Goal: Task Accomplishment & Management: Manage account settings

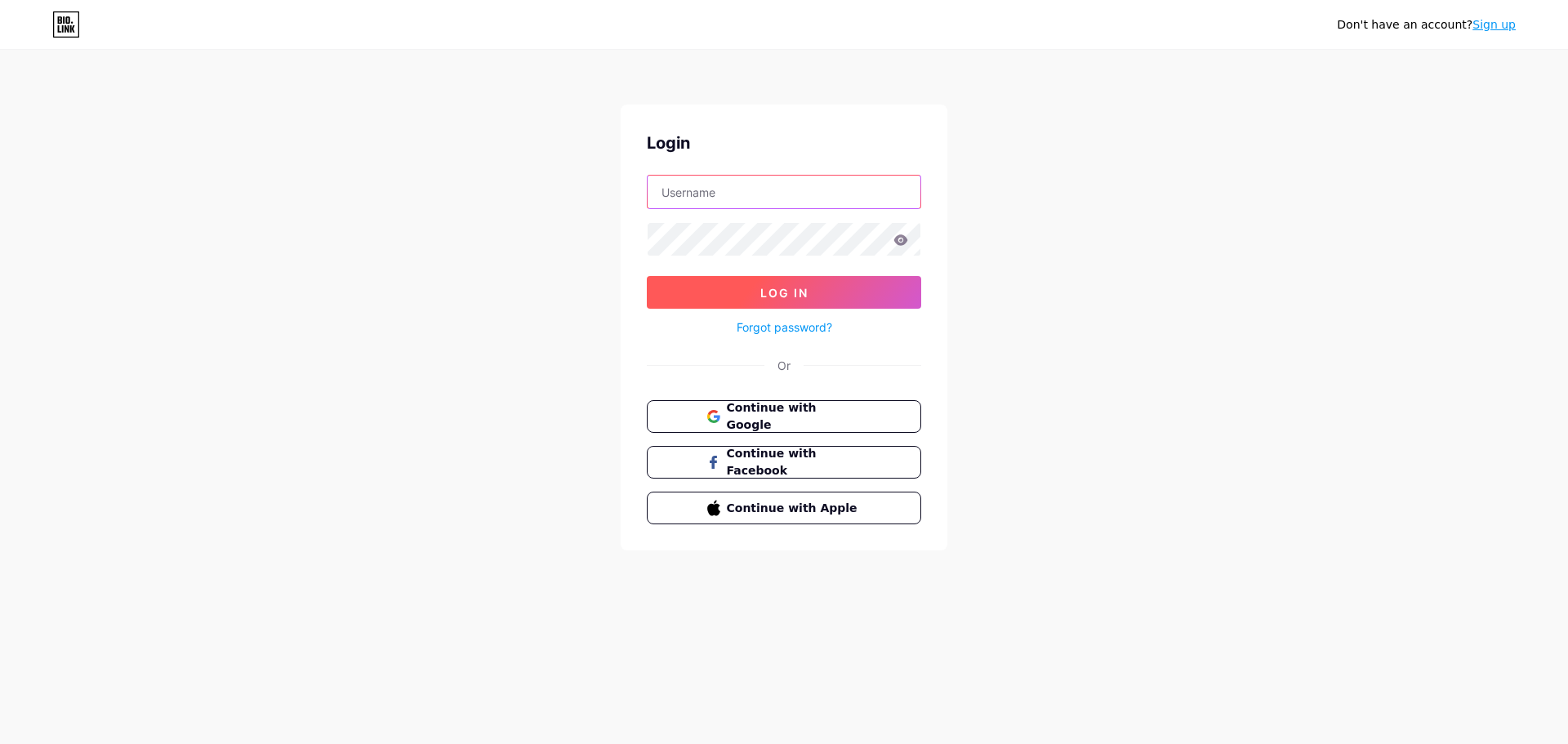
type input "[EMAIL_ADDRESS][DOMAIN_NAME]"
click at [794, 296] on span "Log In" at bounding box center [784, 292] width 48 height 13
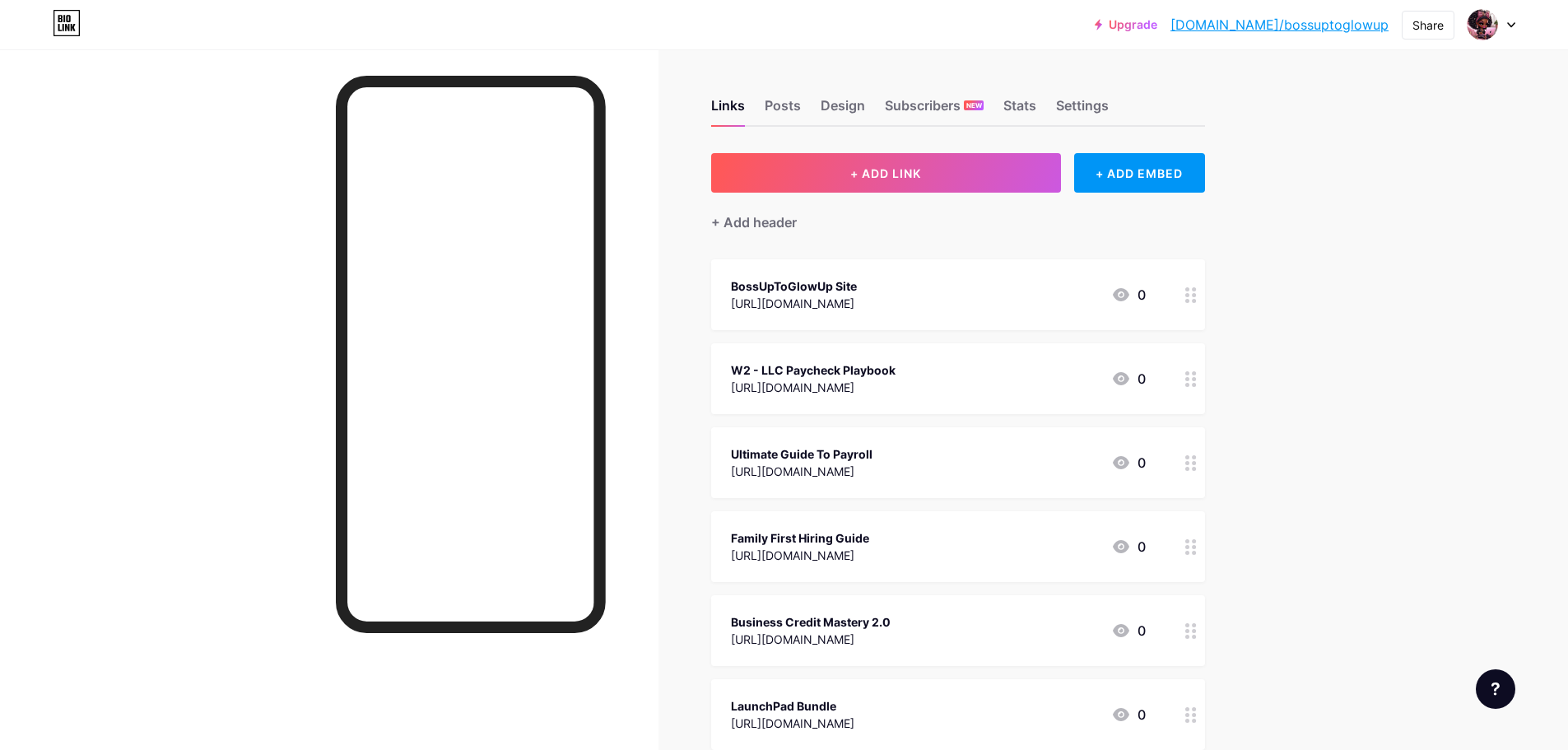
click at [1157, 31] on link "Upgrade" at bounding box center [1125, 24] width 62 height 14
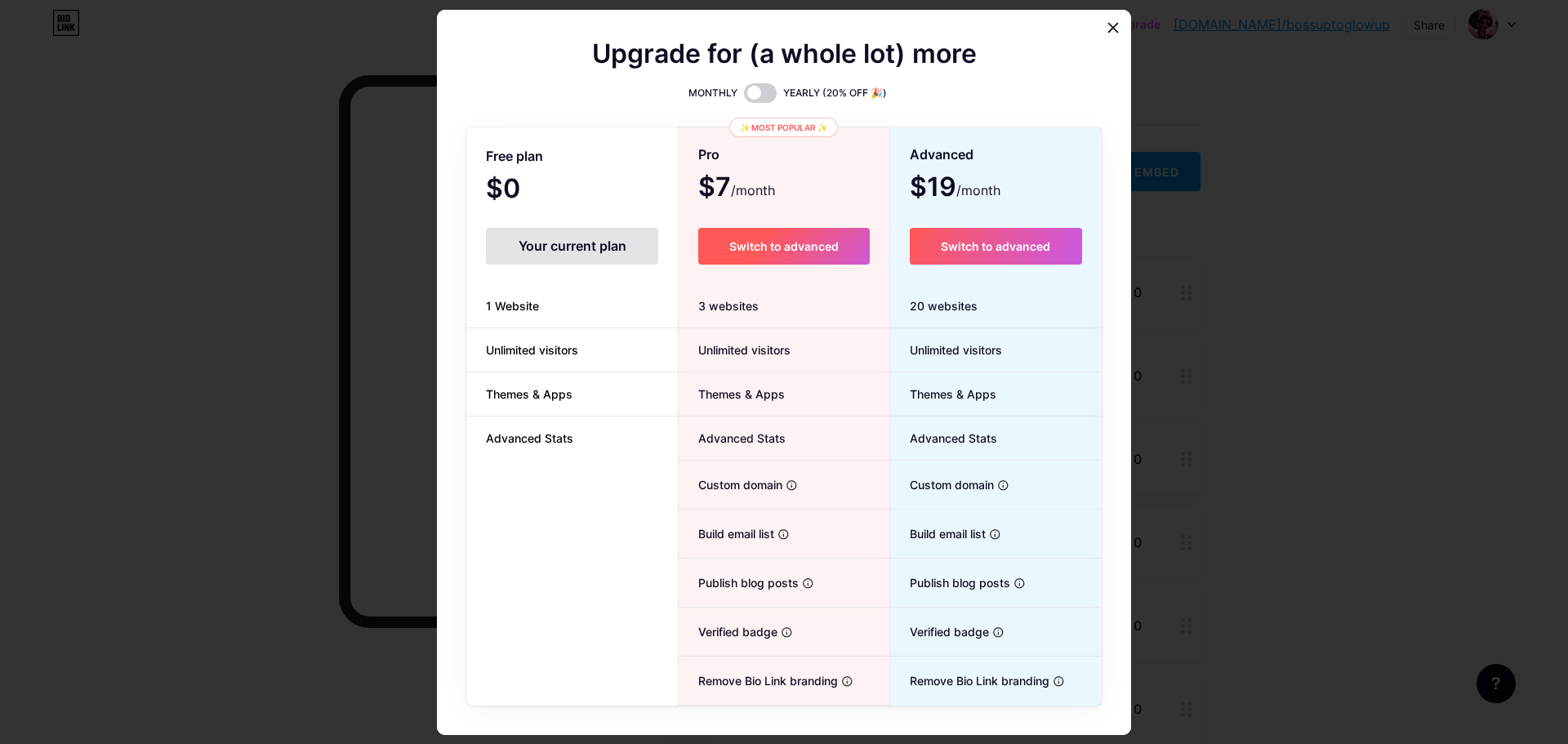
click at [783, 244] on span "Switch to advanced" at bounding box center [784, 246] width 109 height 13
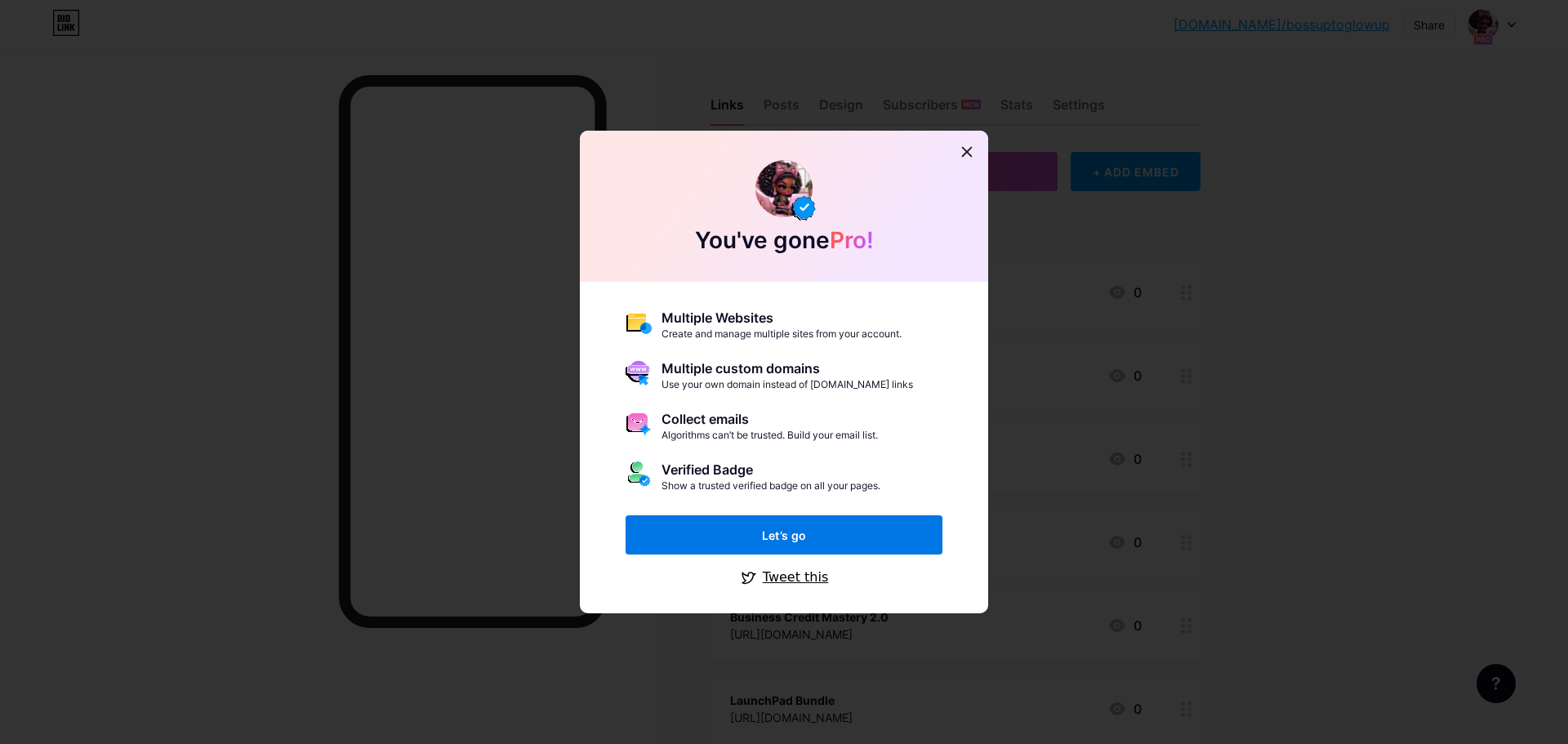
click at [803, 540] on button "Let’s go" at bounding box center [784, 535] width 317 height 39
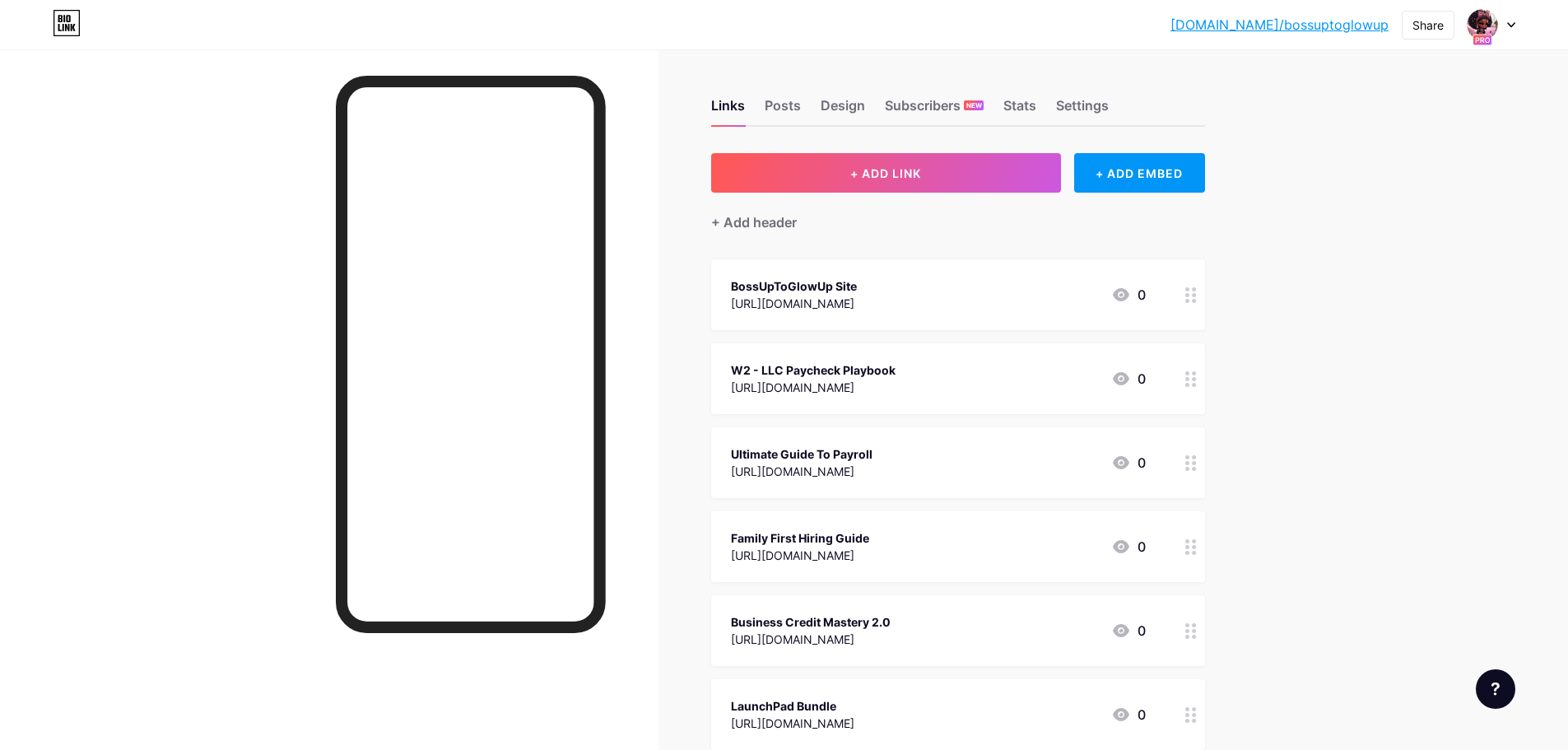
click at [1508, 29] on div at bounding box center [1491, 24] width 48 height 30
click at [1382, 190] on link "Account settings" at bounding box center [1413, 186] width 204 height 44
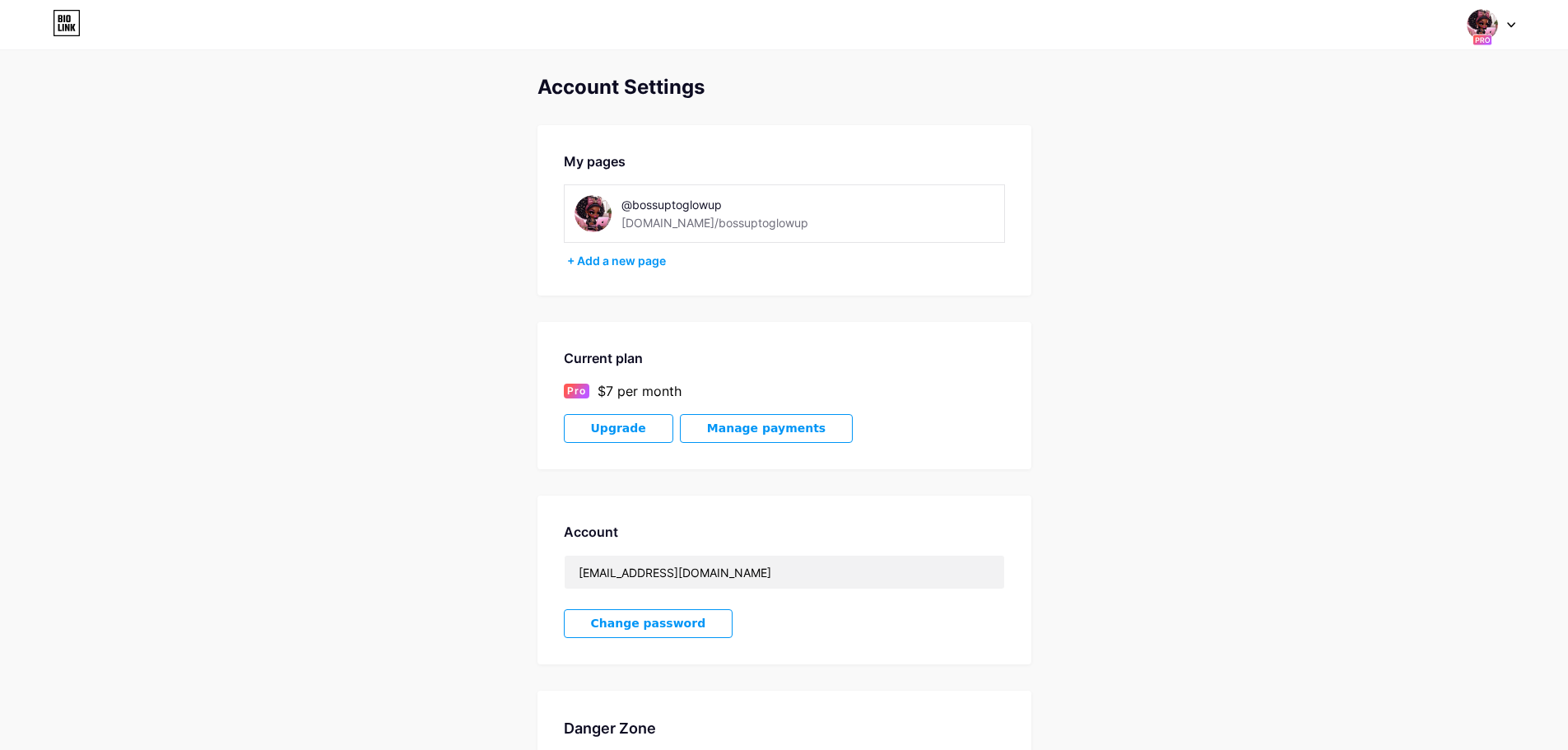
click at [772, 430] on span "Manage payments" at bounding box center [766, 428] width 118 height 14
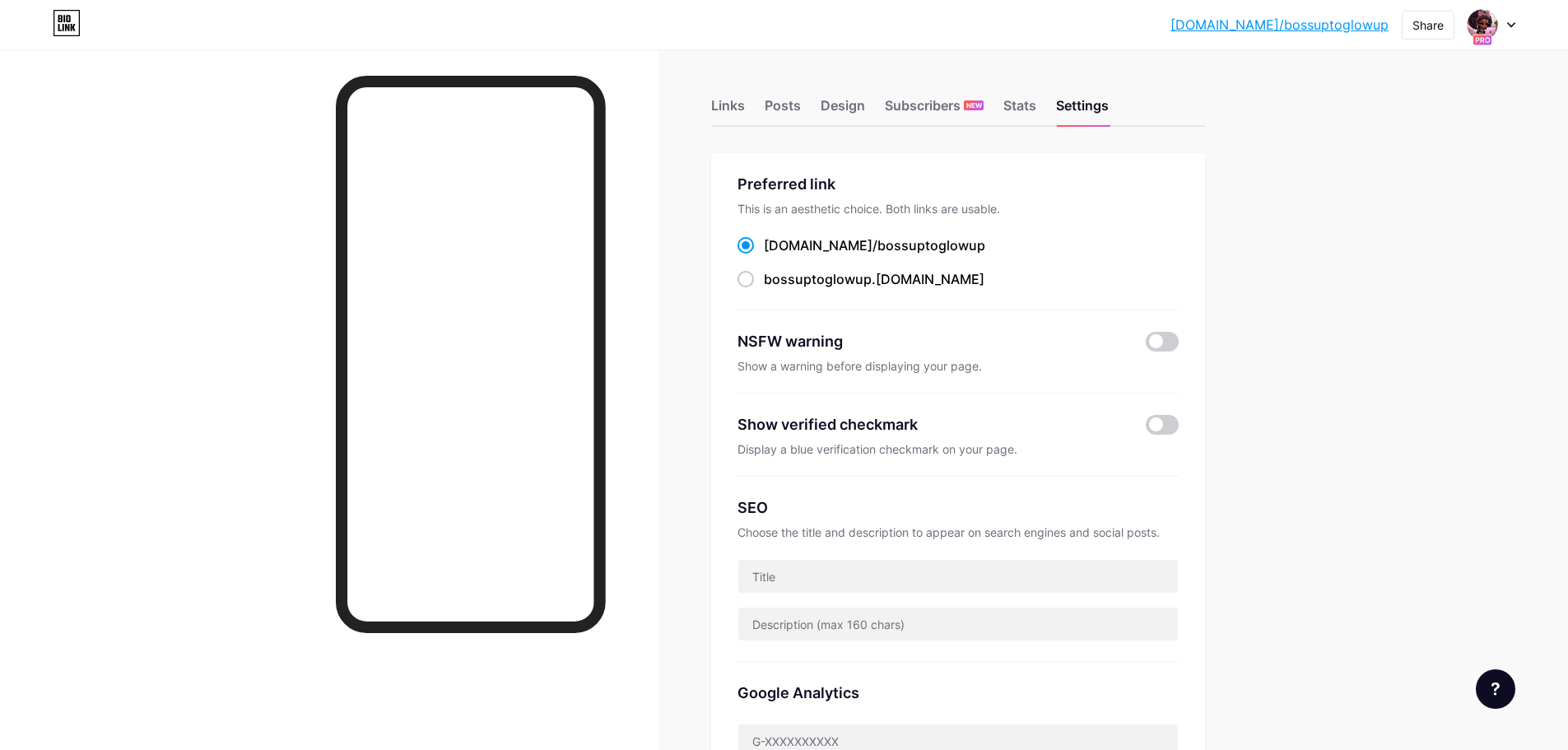
click at [1511, 24] on icon at bounding box center [1511, 25] width 8 height 5
click at [1359, 233] on li "Logout" at bounding box center [1413, 230] width 204 height 44
